Goal: Task Accomplishment & Management: Complete application form

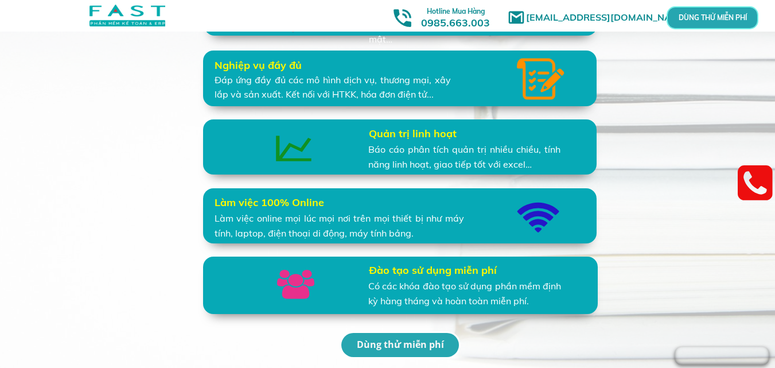
scroll to position [2749, 0]
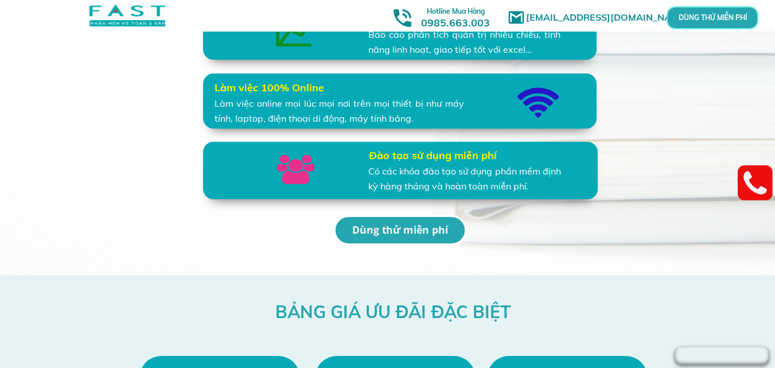
click at [419, 233] on p "Dùng thử miễn phí" at bounding box center [400, 230] width 130 height 26
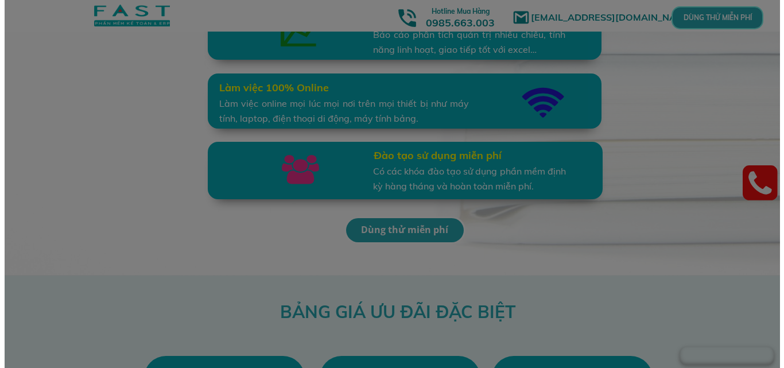
scroll to position [0, 0]
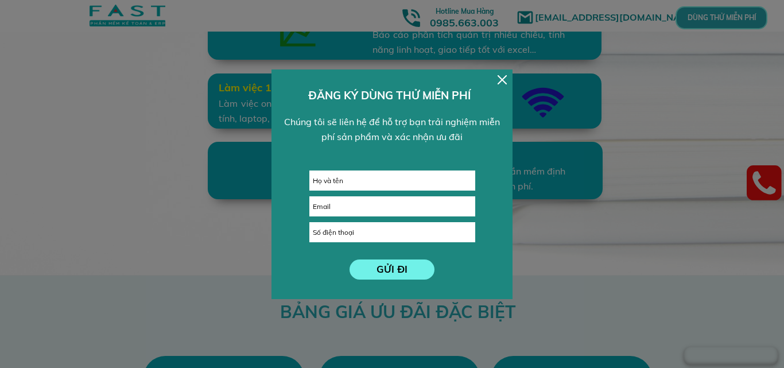
click at [499, 78] on div at bounding box center [501, 79] width 9 height 9
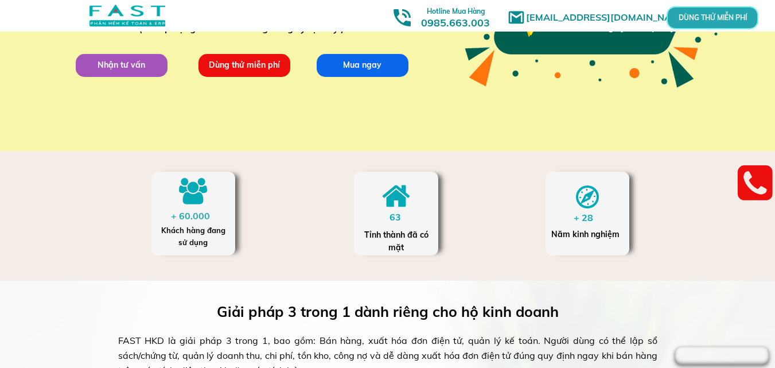
scroll to position [52, 0]
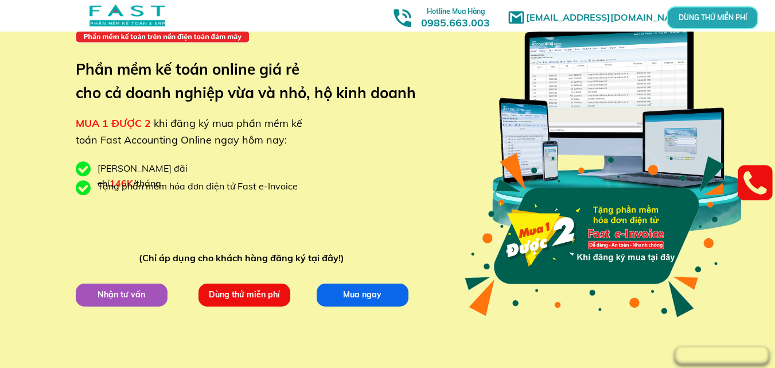
click at [142, 297] on p "Nhận tư vấn" at bounding box center [122, 295] width 94 height 24
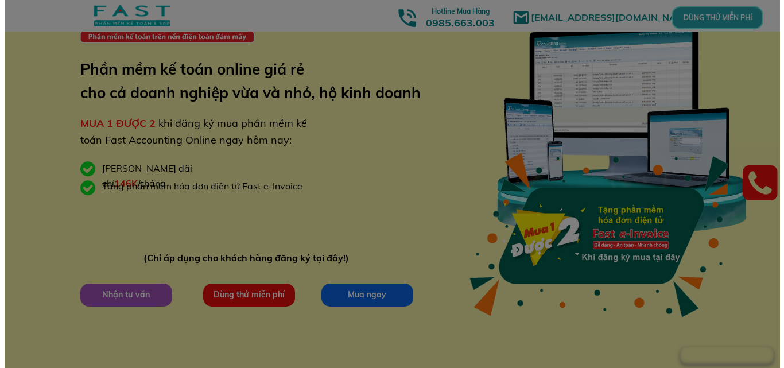
scroll to position [0, 0]
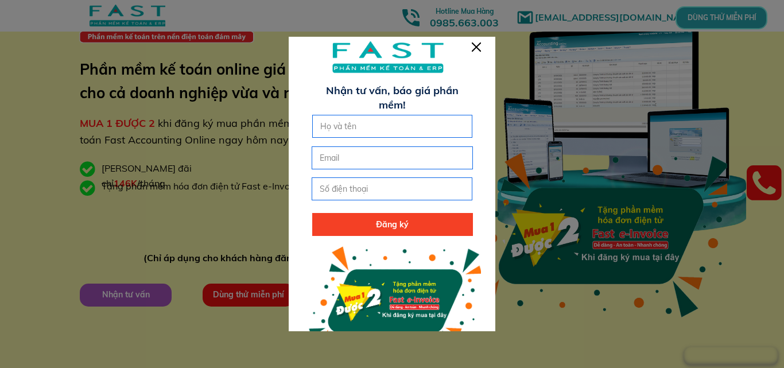
click at [371, 187] on input "tel" at bounding box center [392, 189] width 150 height 22
type input "0354044848"
click at [368, 119] on input "text" at bounding box center [392, 126] width 150 height 22
type input "nhắn zl, không gọi"
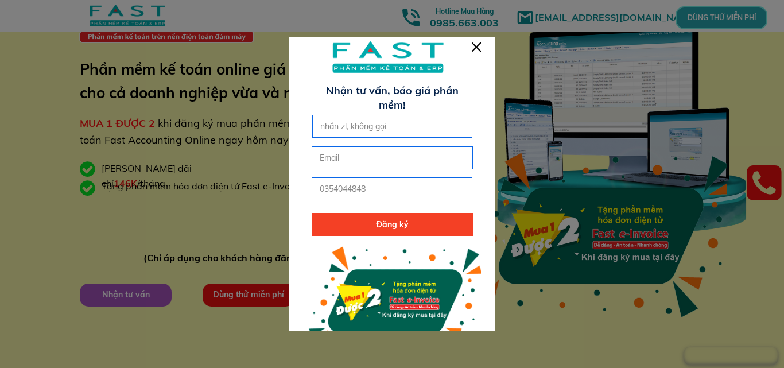
click at [417, 220] on p "Đăng ký" at bounding box center [392, 224] width 161 height 23
type input "[EMAIL_ADDRESS][DOMAIN_NAME]"
click at [370, 228] on p "Đăng ký" at bounding box center [392, 224] width 161 height 23
